Goal: Find specific page/section: Find specific page/section

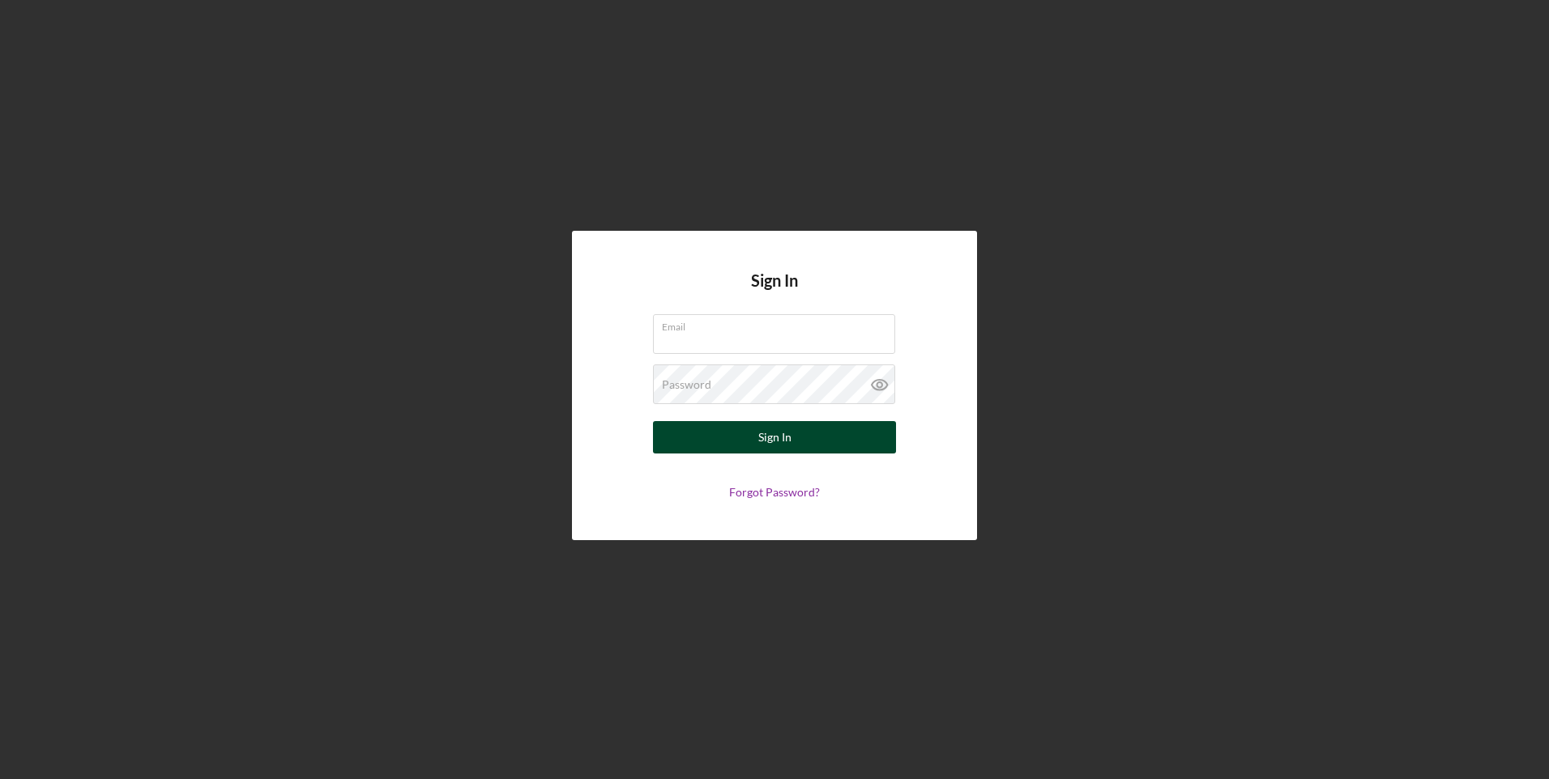
type input "[PERSON_NAME][EMAIL_ADDRESS][DOMAIN_NAME]"
click at [764, 439] on div "Sign In" at bounding box center [774, 437] width 33 height 32
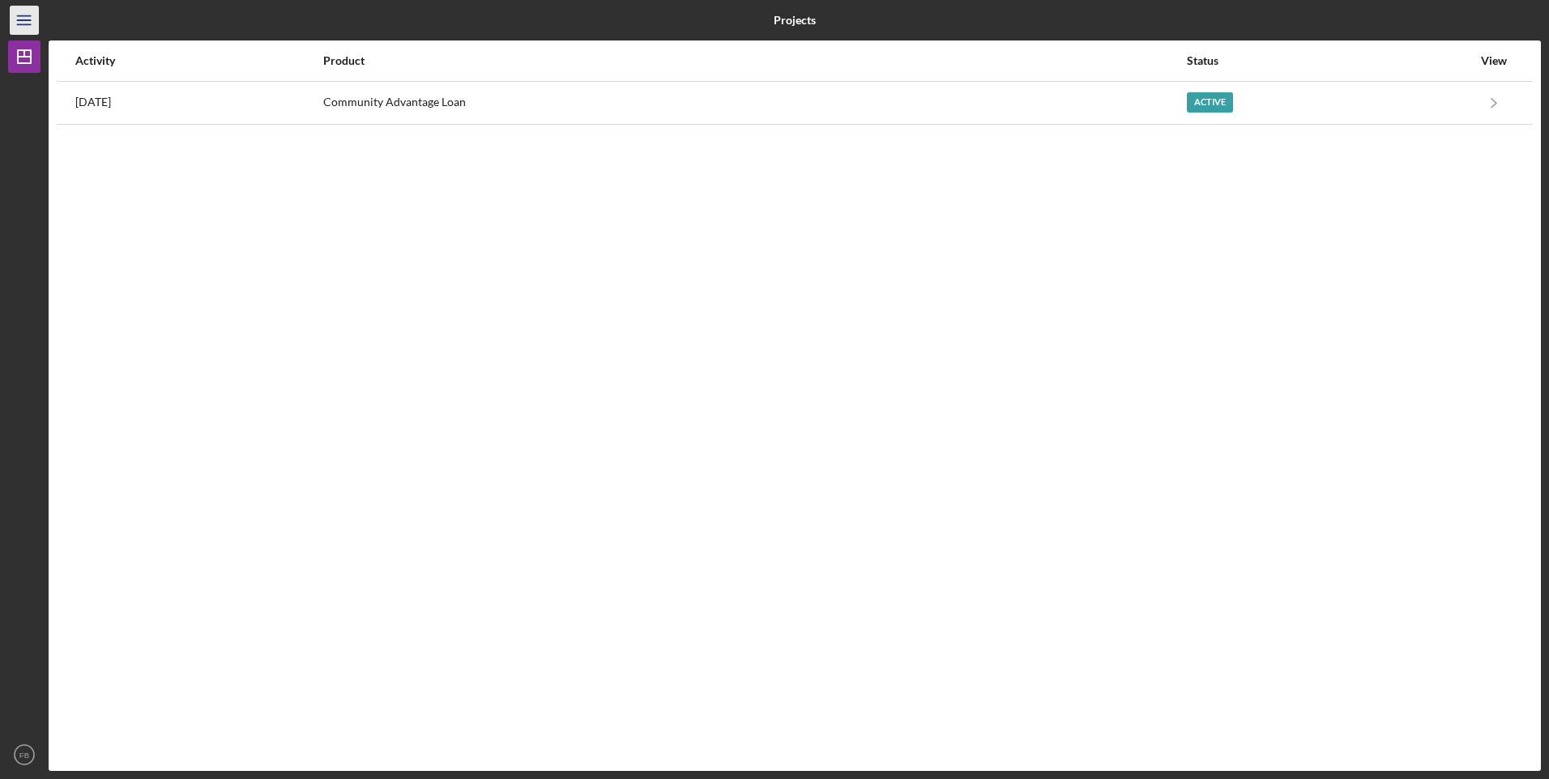
click at [20, 19] on icon "Icon/Menu" at bounding box center [24, 20] width 36 height 36
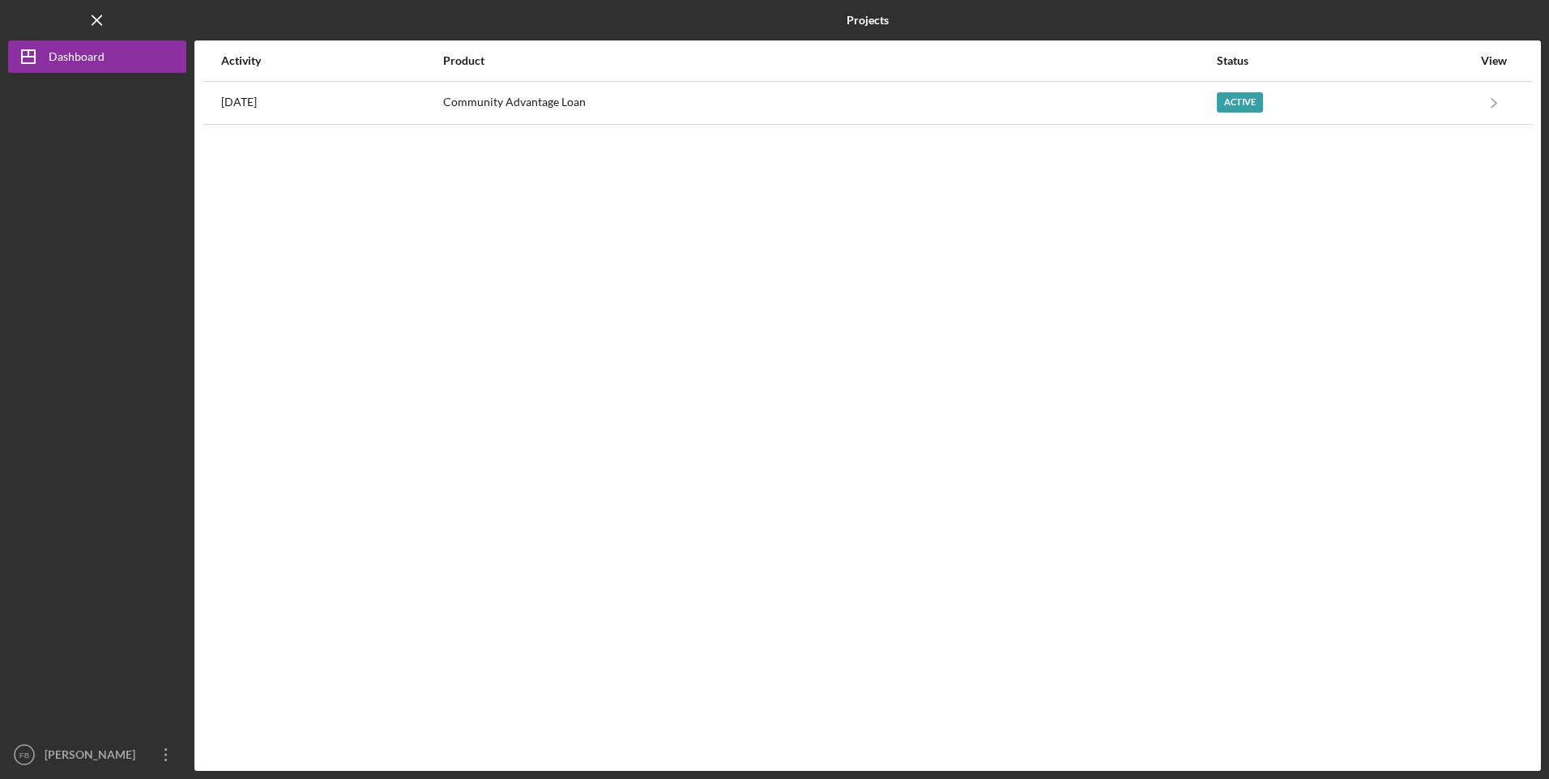
click at [1486, 58] on div "View" at bounding box center [1493, 60] width 40 height 13
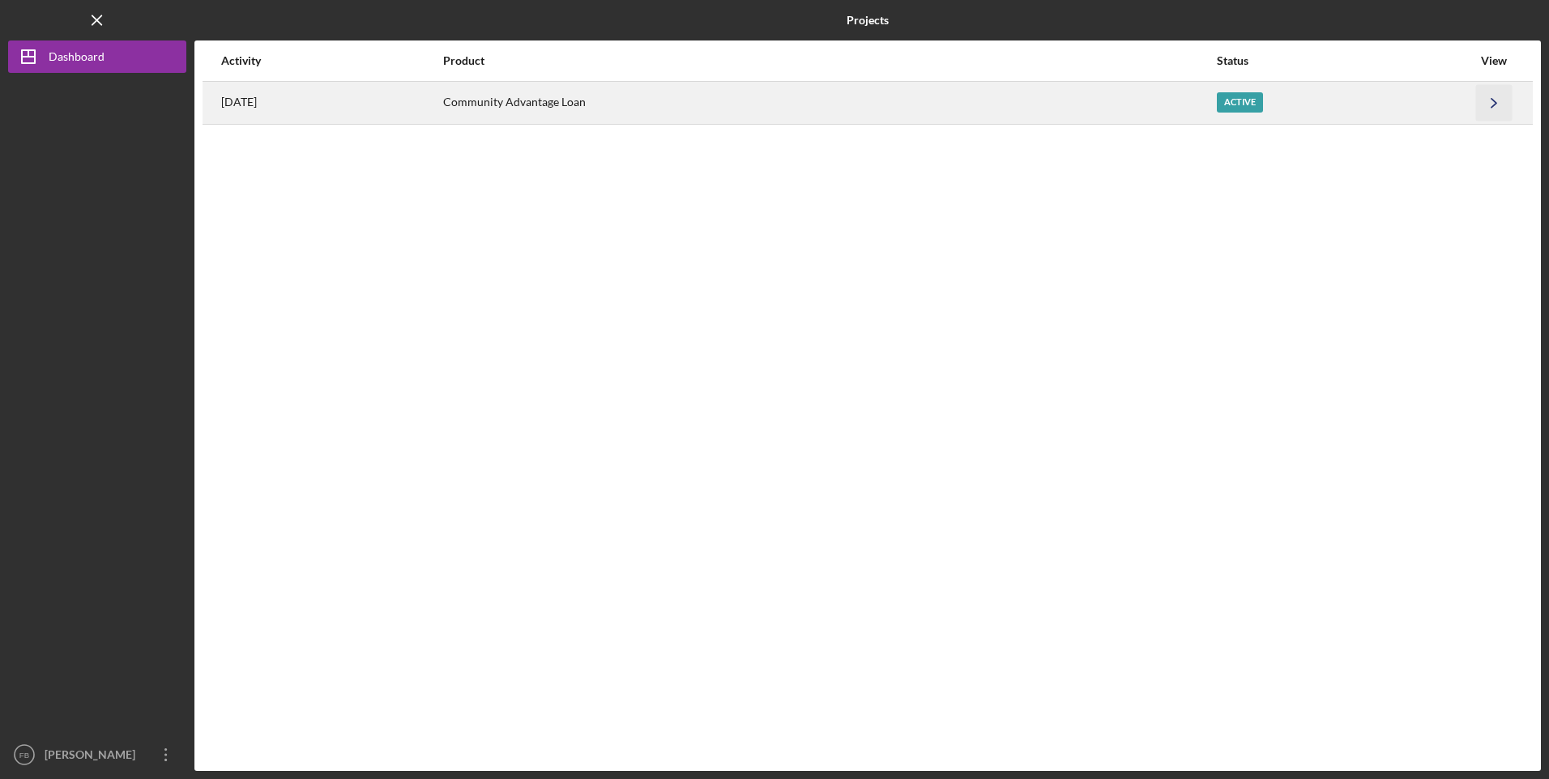
click at [1496, 99] on icon "Icon/Navigate" at bounding box center [1494, 102] width 36 height 36
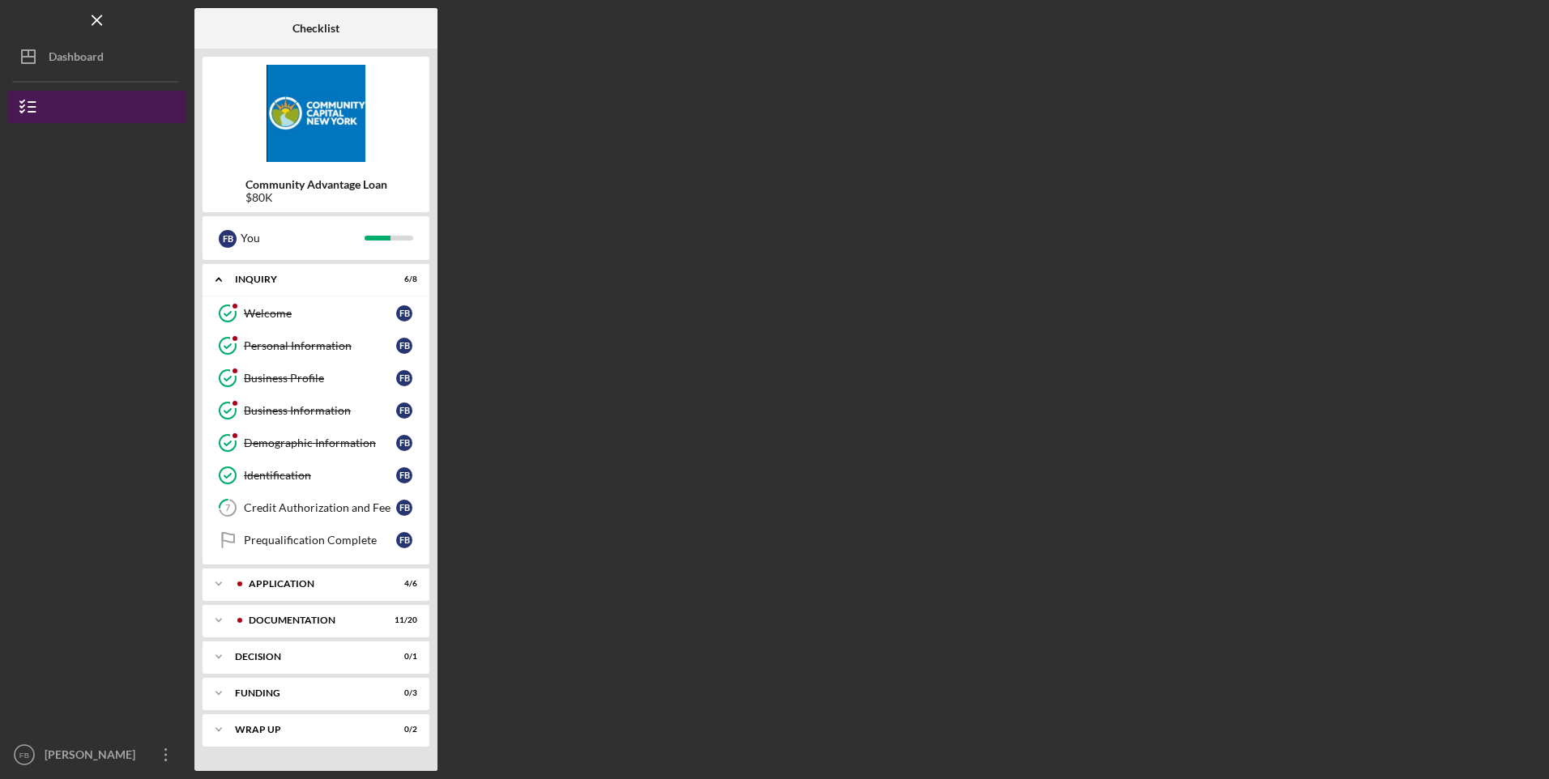
click at [29, 109] on icon "button" at bounding box center [28, 107] width 40 height 40
click at [17, 102] on icon "button" at bounding box center [28, 107] width 40 height 40
click at [100, 21] on icon "Icon/Menu Close" at bounding box center [97, 20] width 36 height 36
